Goal: Task Accomplishment & Management: Manage account settings

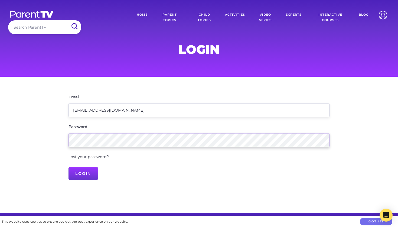
click at [83, 173] on input "Login" at bounding box center [82, 173] width 29 height 13
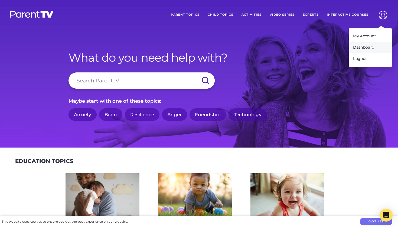
click at [369, 49] on link "Dashboard" at bounding box center [369, 47] width 43 height 11
